Goal: Information Seeking & Learning: Find specific page/section

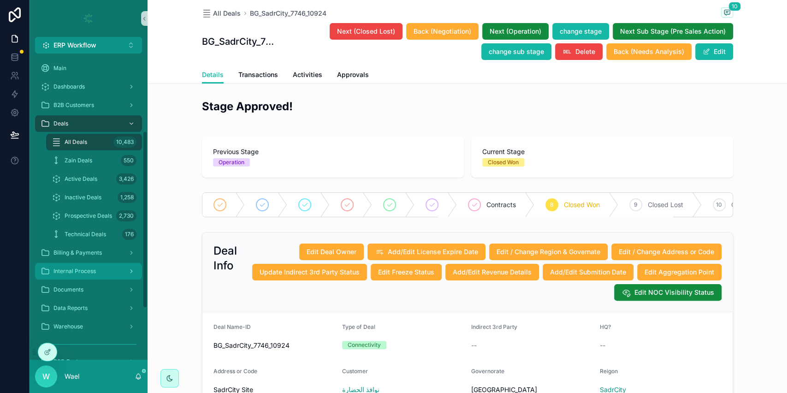
scroll to position [134, 0]
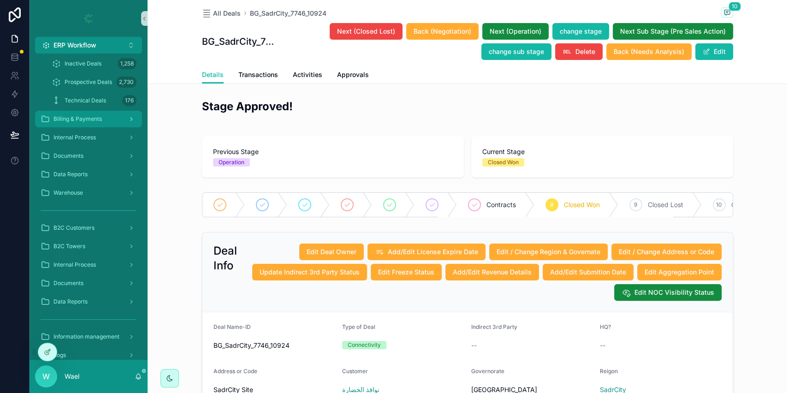
click at [82, 123] on div "Billing & Payments" at bounding box center [89, 119] width 96 height 15
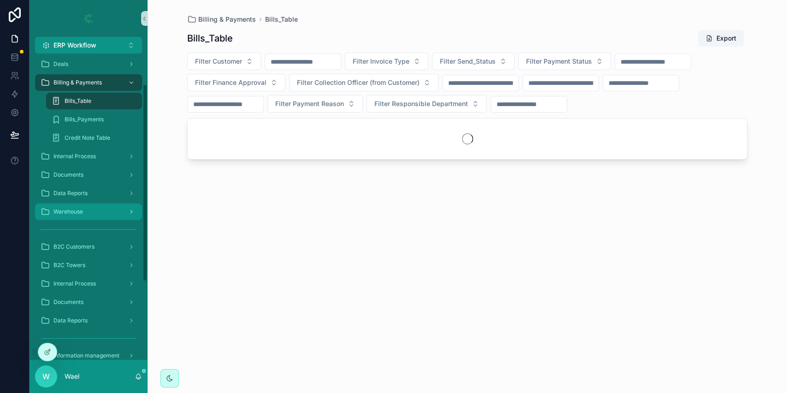
scroll to position [45, 0]
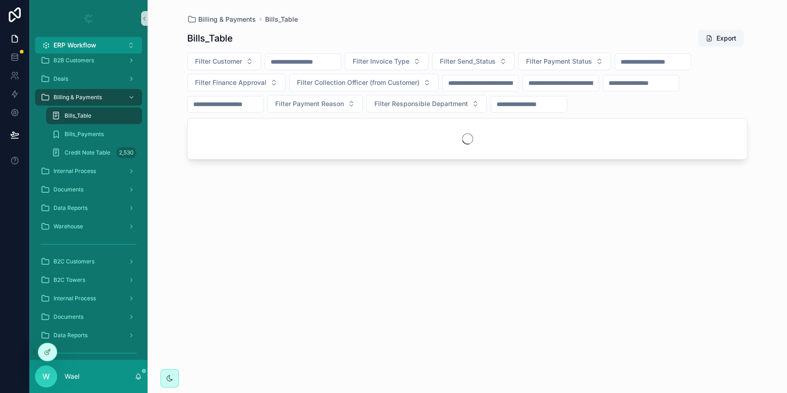
click at [655, 67] on input "scrollable content" at bounding box center [653, 61] width 76 height 13
click at [409, 60] on span "Filter Invoice Type" at bounding box center [381, 61] width 57 height 9
click at [409, 62] on span "Filter Invoice Type" at bounding box center [381, 61] width 57 height 9
click at [485, 60] on span "Filter Send_Status" at bounding box center [468, 61] width 56 height 9
click at [491, 64] on span "Filter Send_Status" at bounding box center [468, 61] width 56 height 9
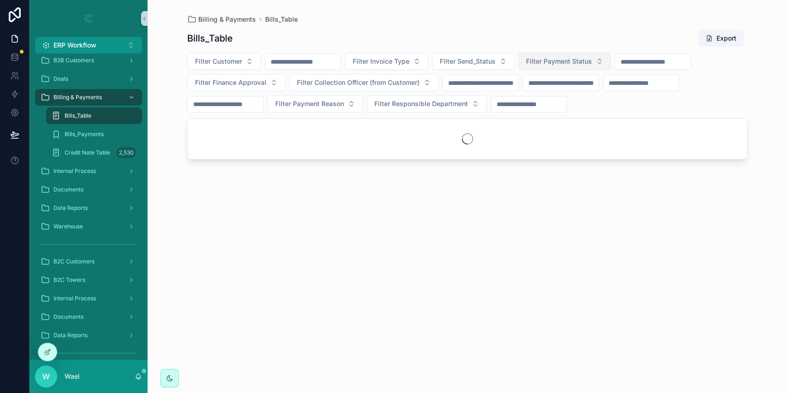
click at [564, 64] on span "Filter Payment Status" at bounding box center [559, 61] width 66 height 9
click at [564, 64] on button "Filter Payment Status" at bounding box center [564, 62] width 93 height 18
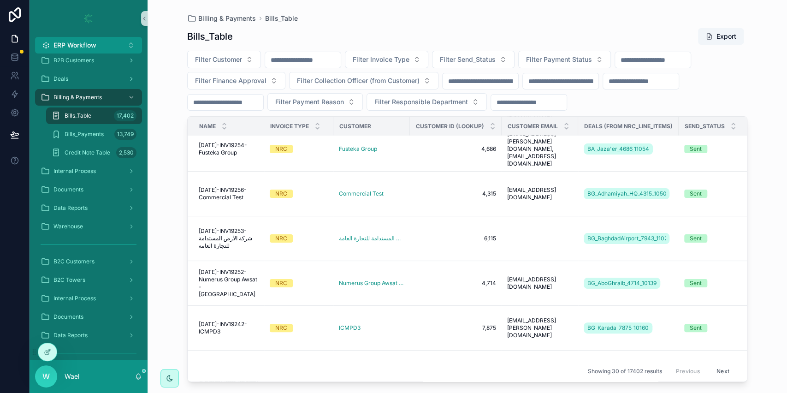
scroll to position [744, 0]
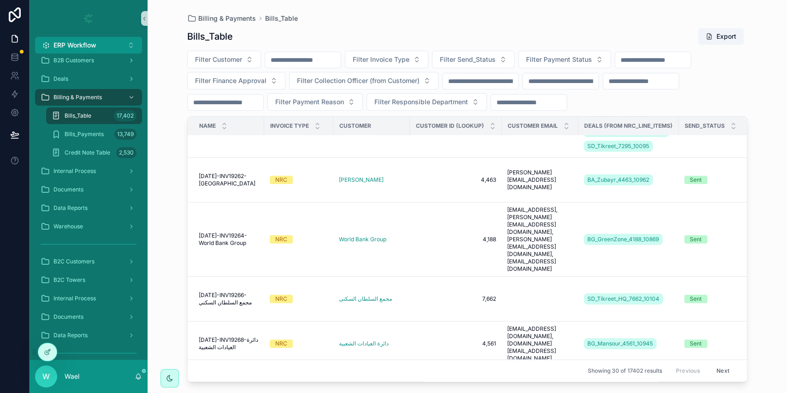
click at [644, 54] on input "scrollable content" at bounding box center [653, 59] width 76 height 13
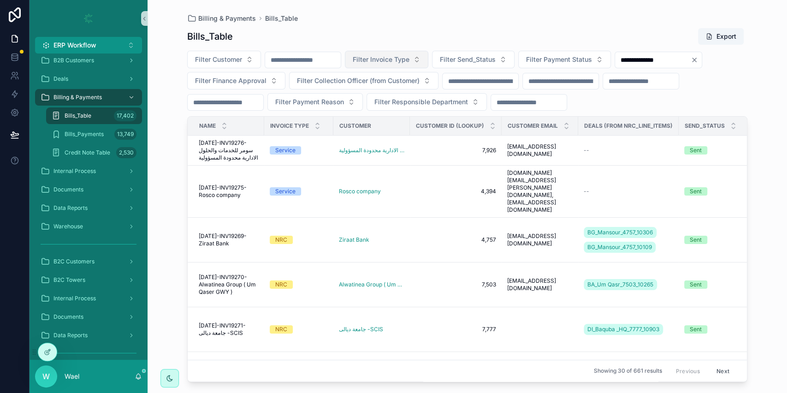
type input "**********"
click at [409, 61] on span "Filter Invoice Type" at bounding box center [381, 59] width 57 height 9
click at [402, 99] on div "Service" at bounding box center [410, 96] width 111 height 15
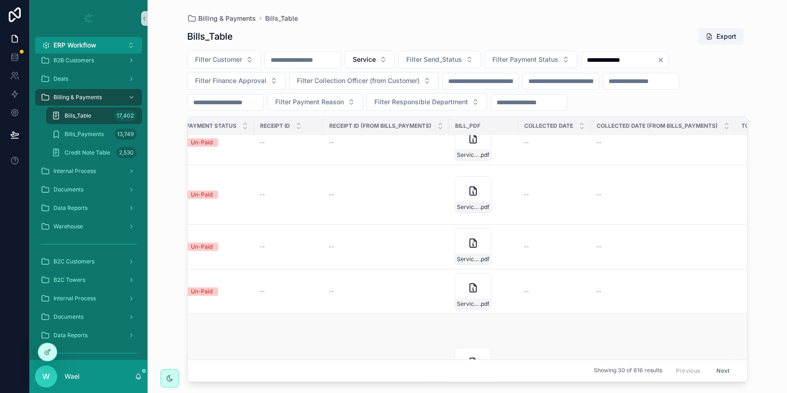
scroll to position [343, 568]
click at [470, 356] on icon "scrollable content" at bounding box center [473, 361] width 11 height 11
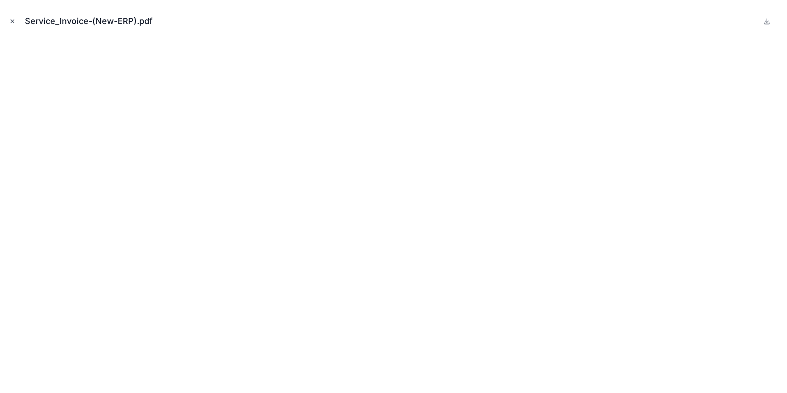
click at [14, 23] on icon "Close modal" at bounding box center [12, 21] width 6 height 6
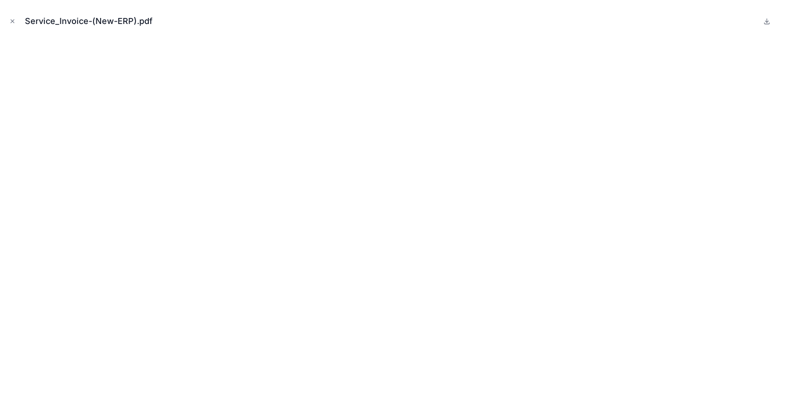
drag, startPoint x: 11, startPoint y: 21, endPoint x: 40, endPoint y: 38, distance: 33.7
click at [11, 21] on icon "Close modal" at bounding box center [12, 21] width 6 height 6
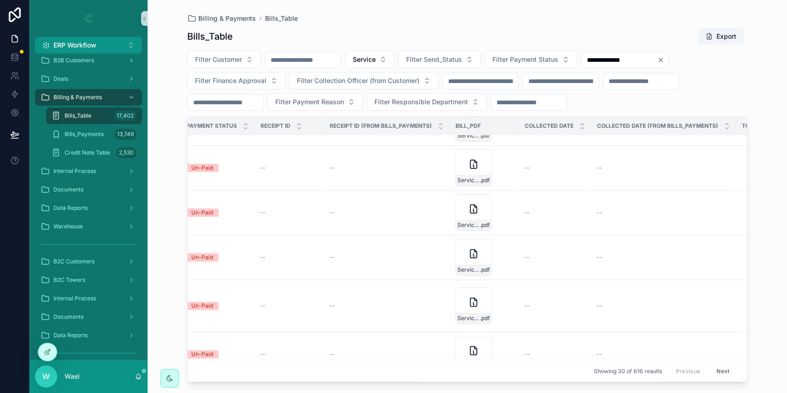
scroll to position [1140, 568]
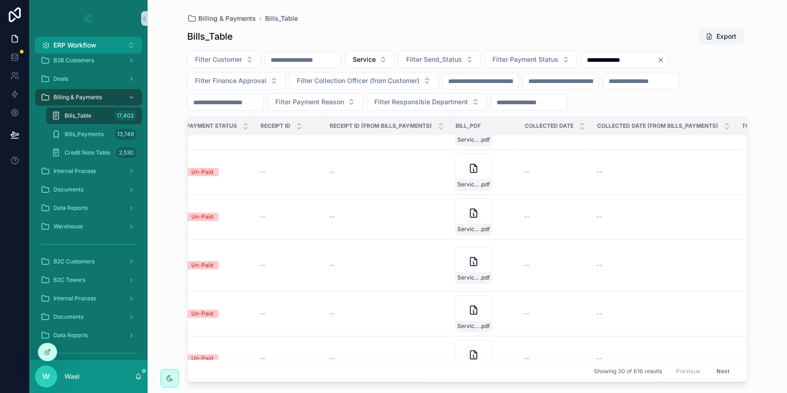
click at [714, 363] on button "Next" at bounding box center [723, 370] width 26 height 14
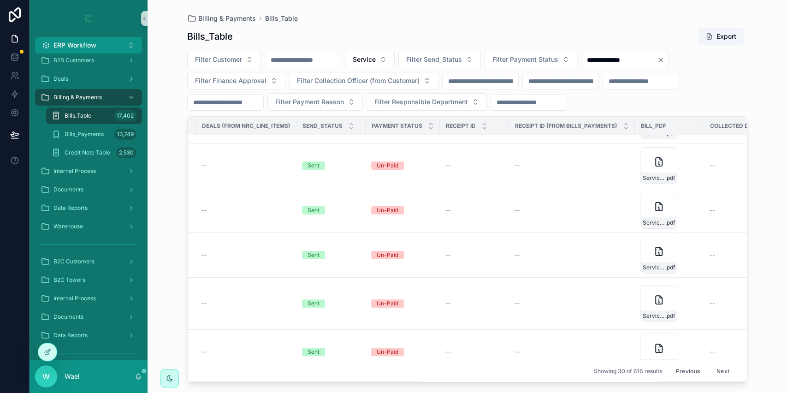
scroll to position [1125, 520]
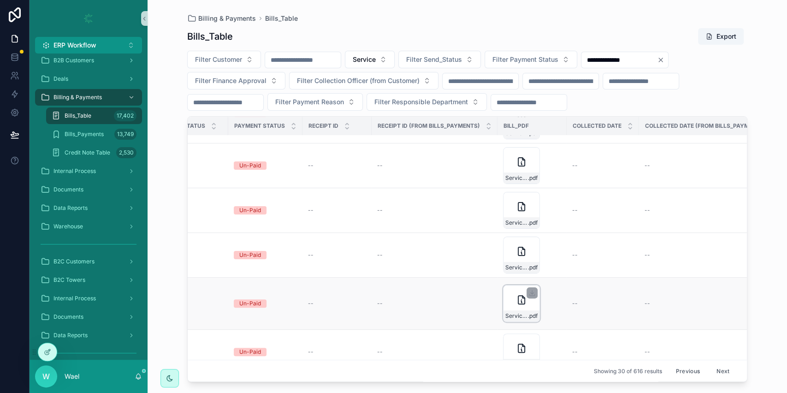
click at [514, 310] on div "Service_Invoice-(New-ERP) .pdf" at bounding box center [521, 315] width 36 height 11
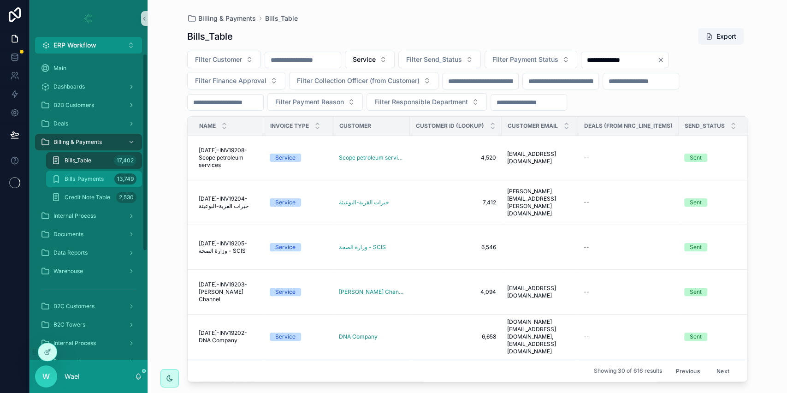
click at [93, 179] on span "Bills_Payments" at bounding box center [84, 178] width 39 height 7
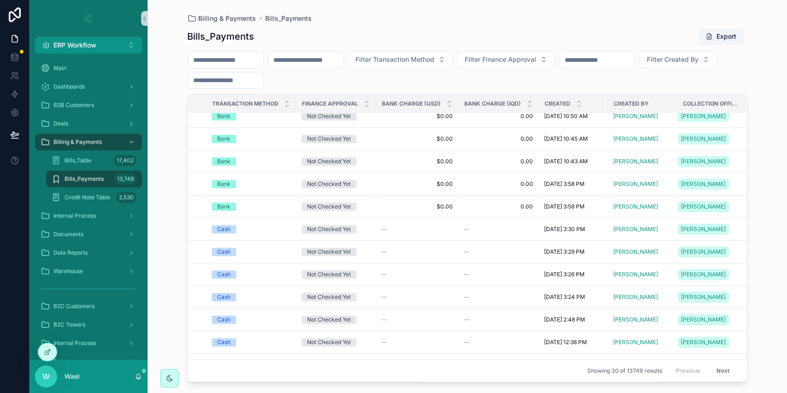
scroll to position [301, 608]
click at [544, 207] on span "[DATE] 3:58 PM" at bounding box center [564, 206] width 41 height 7
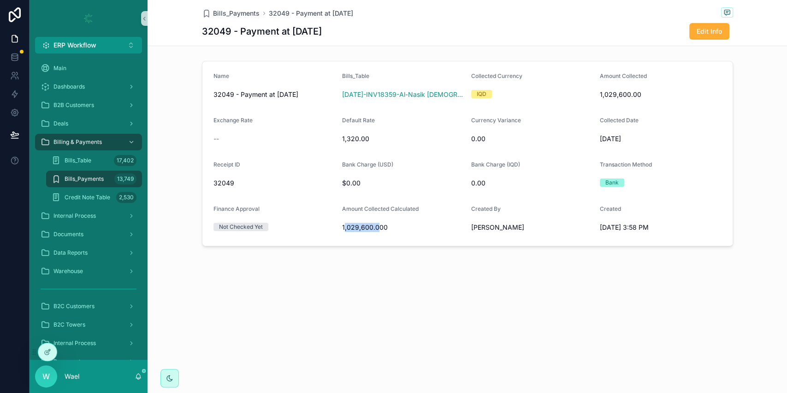
drag, startPoint x: 343, startPoint y: 230, endPoint x: 376, endPoint y: 228, distance: 32.8
click at [376, 228] on span "1,029,600.000" at bounding box center [403, 227] width 122 height 9
click at [392, 230] on span "1,029,600.000" at bounding box center [403, 227] width 122 height 9
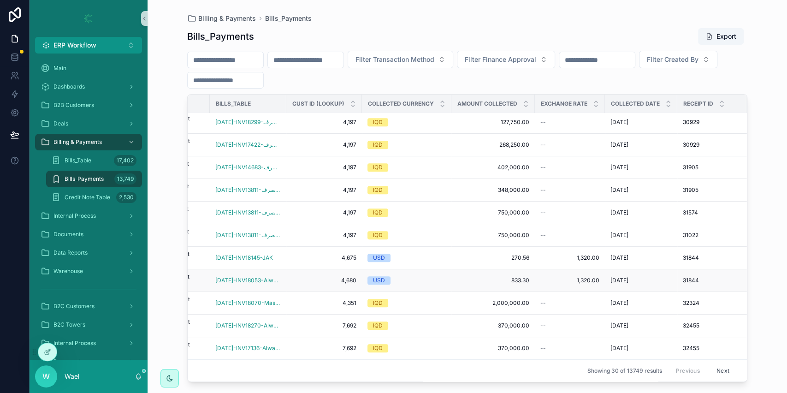
scroll to position [440, 0]
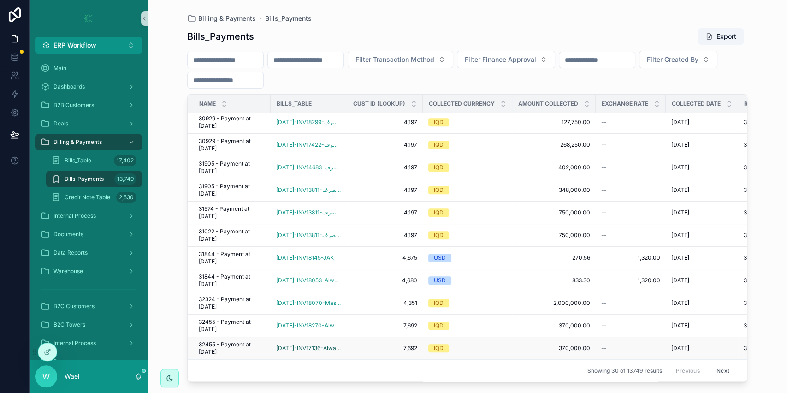
click at [321, 344] on span "[DATE]-INV17136-Alwatanya IT" at bounding box center [308, 347] width 65 height 7
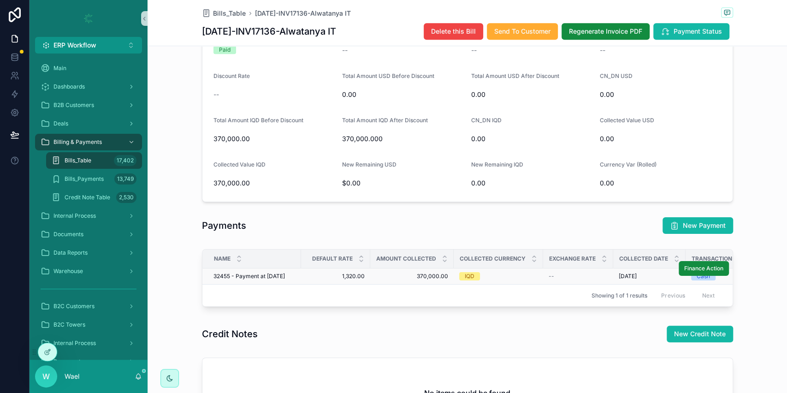
click at [343, 272] on span "1,320.00" at bounding box center [336, 275] width 58 height 7
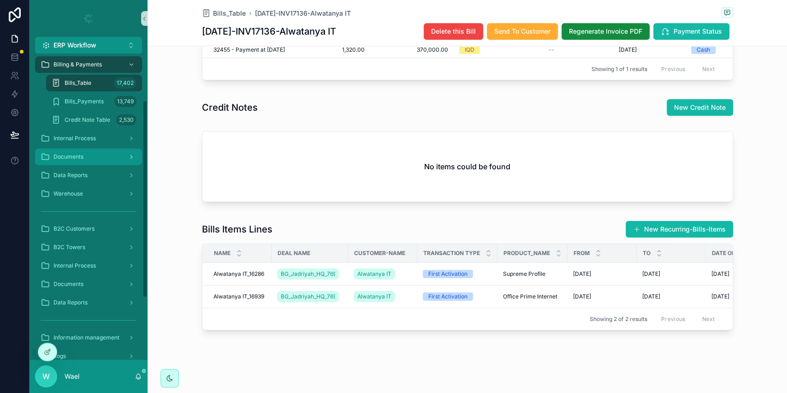
scroll to position [78, 0]
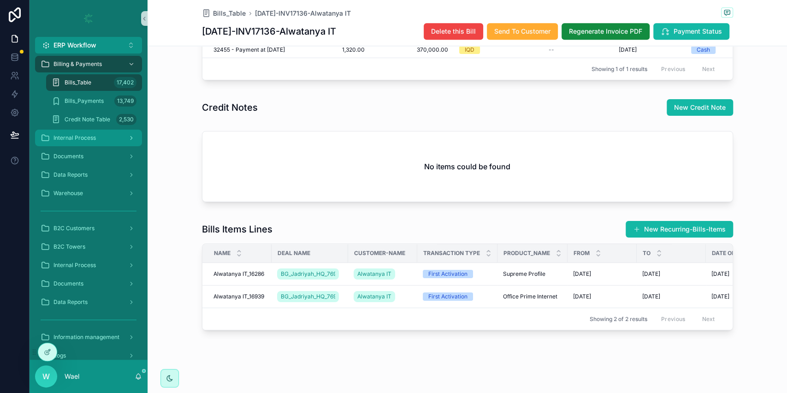
click at [96, 131] on div "Internal Process" at bounding box center [89, 137] width 96 height 15
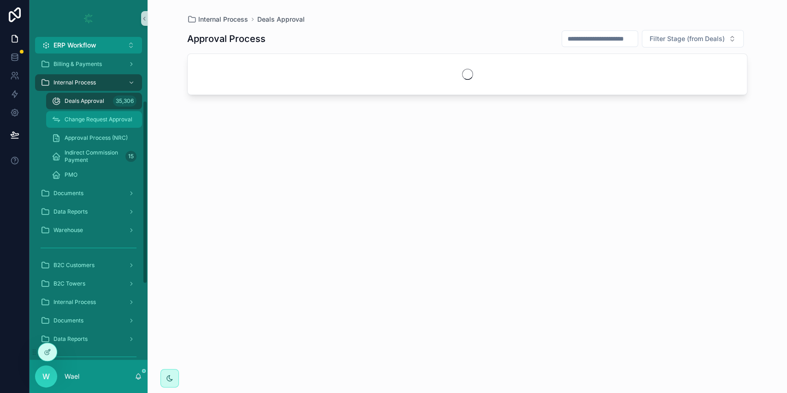
click at [93, 118] on span "Change Request Approval" at bounding box center [99, 119] width 68 height 7
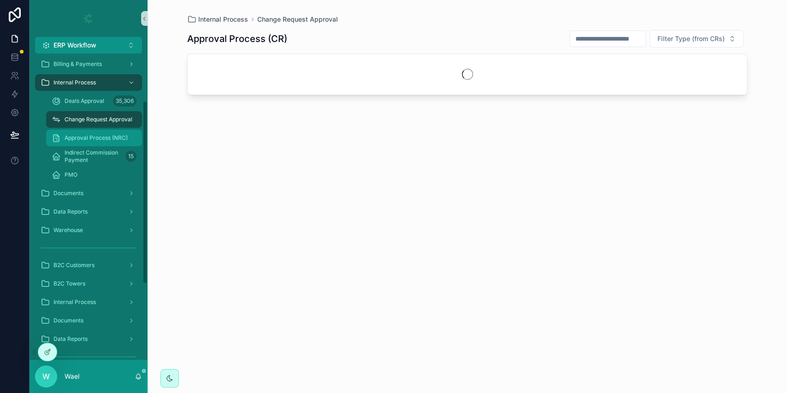
click at [90, 140] on span "Approval Process (NRC)" at bounding box center [96, 137] width 63 height 7
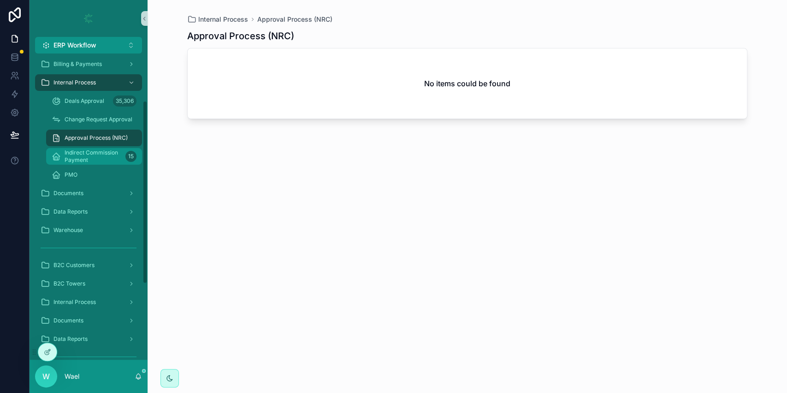
click at [87, 158] on span "Indirect Commission Payment" at bounding box center [93, 156] width 57 height 15
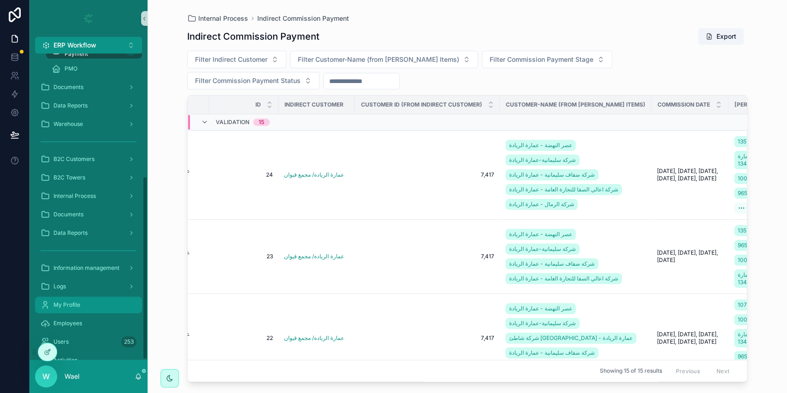
scroll to position [204, 0]
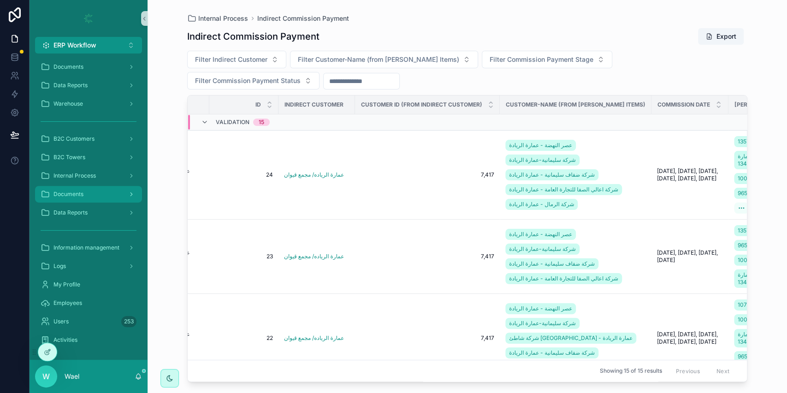
click at [88, 195] on div "Documents" at bounding box center [89, 194] width 96 height 15
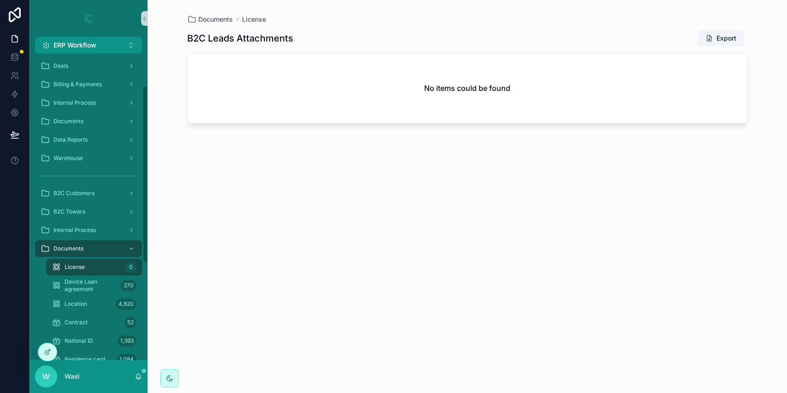
scroll to position [54, 0]
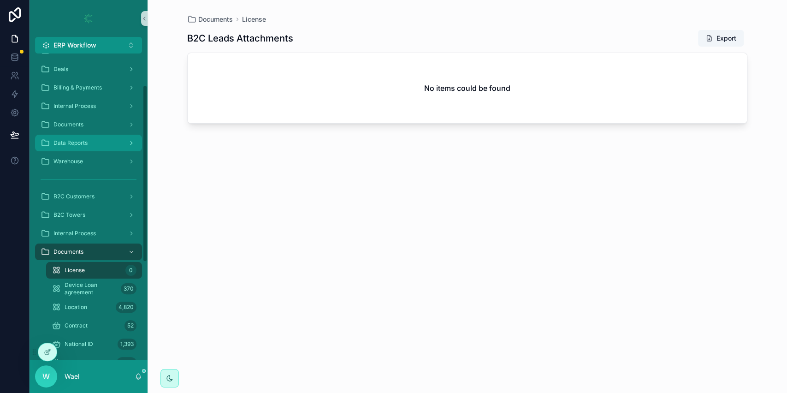
click at [97, 148] on div "Data Reports" at bounding box center [89, 143] width 96 height 15
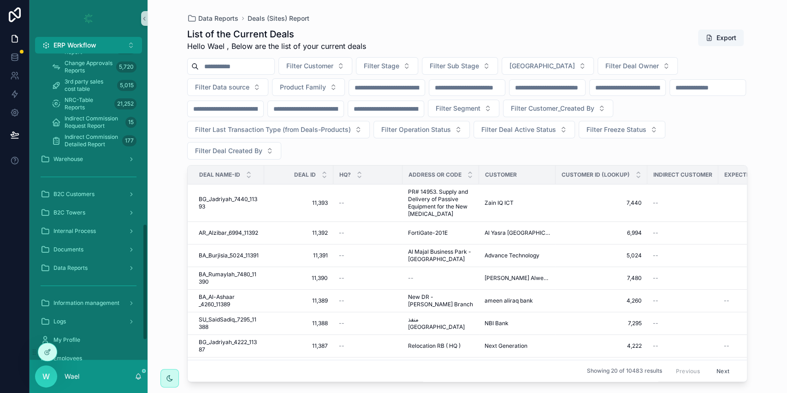
scroll to position [449, 0]
click at [72, 142] on span "Indirect Commission Detailed Report" at bounding box center [92, 136] width 54 height 15
